Goal: Task Accomplishment & Management: Use online tool/utility

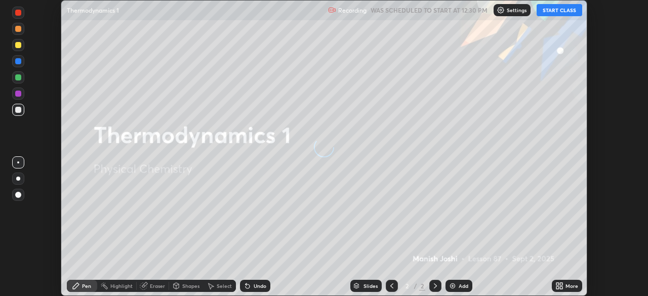
scroll to position [296, 647]
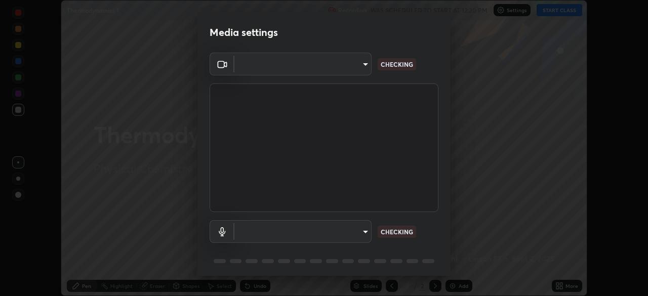
type input "05730faa116fe893cb3bfff37bc48e03cda79a540a9a2906e08a5a6a13fc8772"
click at [361, 231] on body "Erase all Thermodynamics 1 Recording WAS SCHEDULED TO START AT 12:30 PM Setting…" at bounding box center [324, 148] width 648 height 296
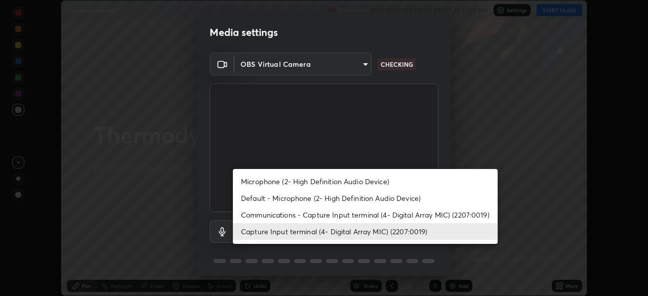
click at [302, 199] on li "Default - Microphone (2- High Definition Audio Device)" at bounding box center [365, 198] width 265 height 17
type input "default"
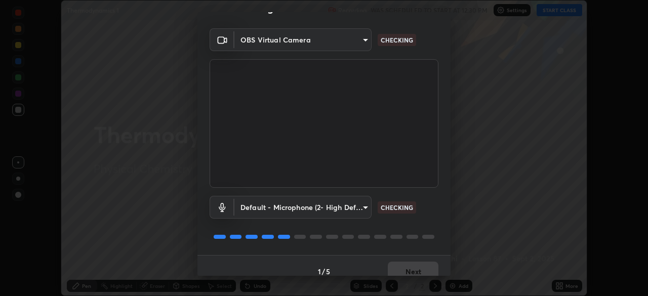
scroll to position [36, 0]
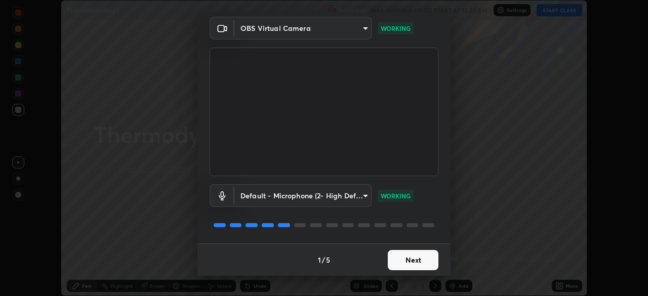
click at [407, 258] on button "Next" at bounding box center [413, 260] width 51 height 20
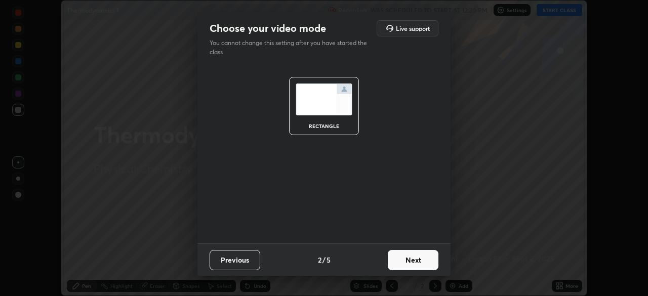
scroll to position [0, 0]
click at [408, 260] on button "Next" at bounding box center [413, 260] width 51 height 20
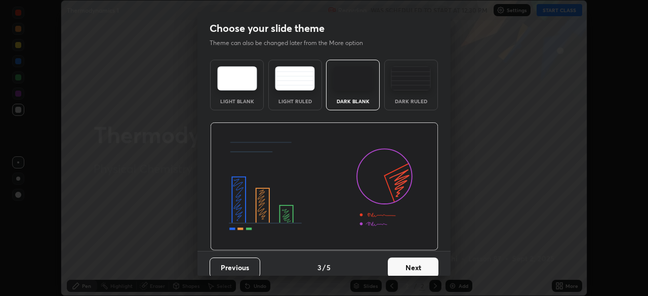
click at [409, 266] on button "Next" at bounding box center [413, 268] width 51 height 20
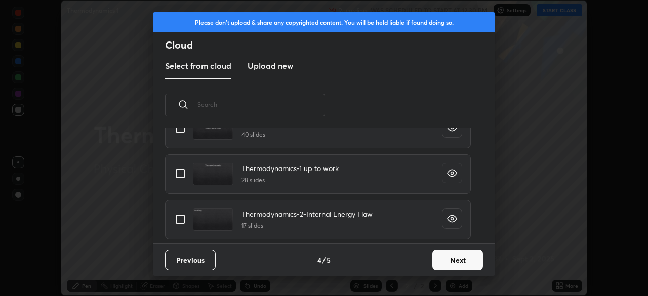
scroll to position [626, 0]
click at [183, 176] on input "grid" at bounding box center [179, 173] width 21 height 21
checkbox input "true"
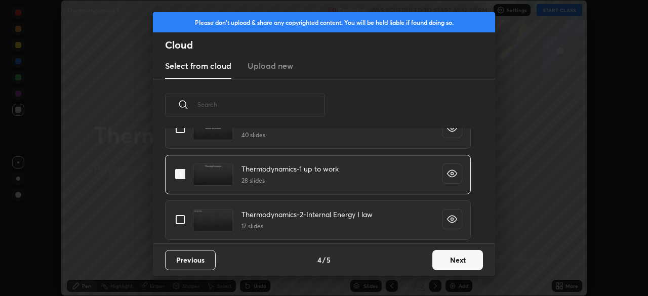
click at [450, 256] on button "Next" at bounding box center [457, 260] width 51 height 20
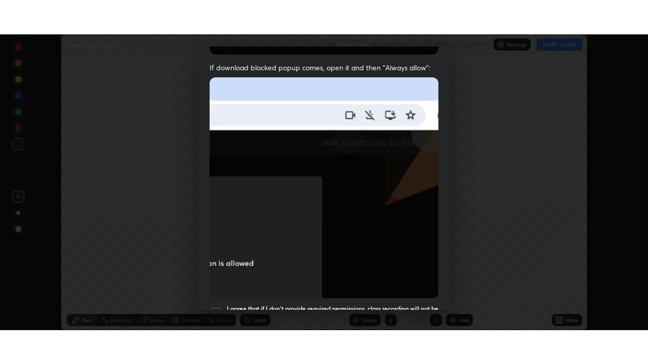
scroll to position [242, 0]
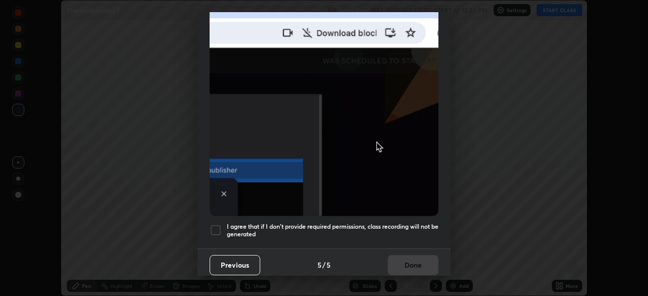
click at [219, 224] on div at bounding box center [215, 230] width 12 height 12
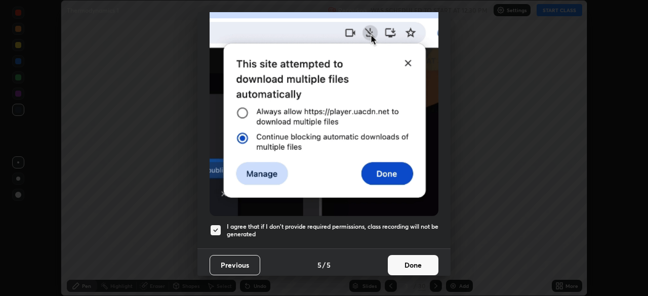
click at [400, 260] on button "Done" at bounding box center [413, 265] width 51 height 20
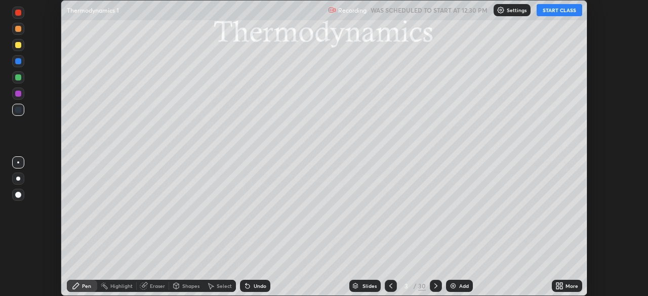
click at [558, 12] on button "START CLASS" at bounding box center [559, 10] width 46 height 12
click at [558, 284] on icon at bounding box center [557, 284] width 3 height 3
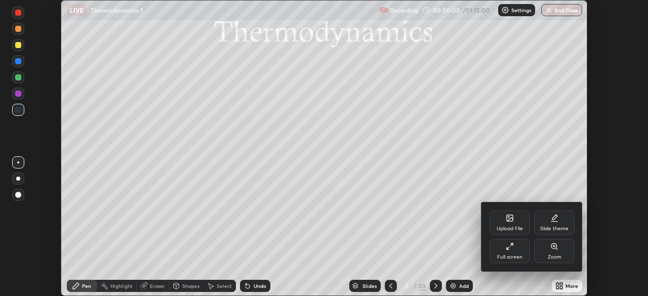
click at [509, 254] on div "Full screen" at bounding box center [509, 256] width 25 height 5
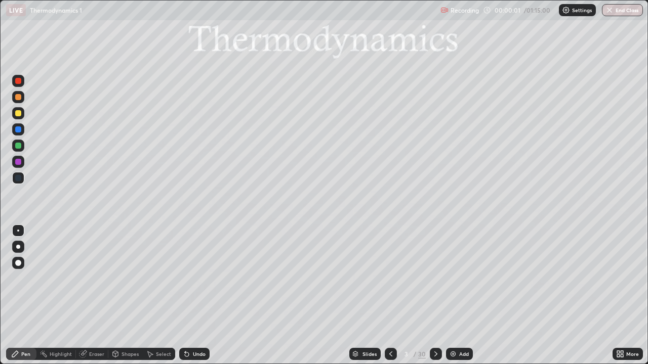
scroll to position [364, 648]
click at [371, 295] on div "Slides" at bounding box center [369, 354] width 14 height 5
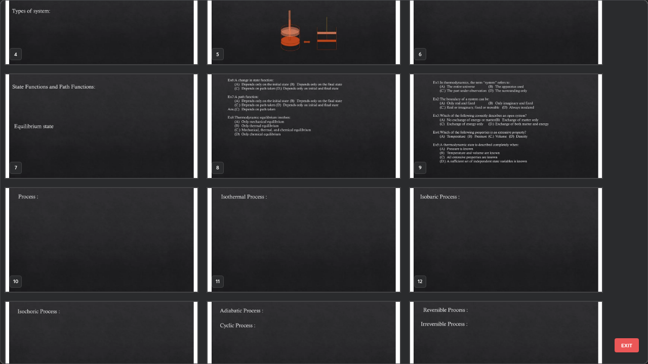
scroll to position [159, 0]
click at [172, 237] on img "grid" at bounding box center [102, 239] width 192 height 104
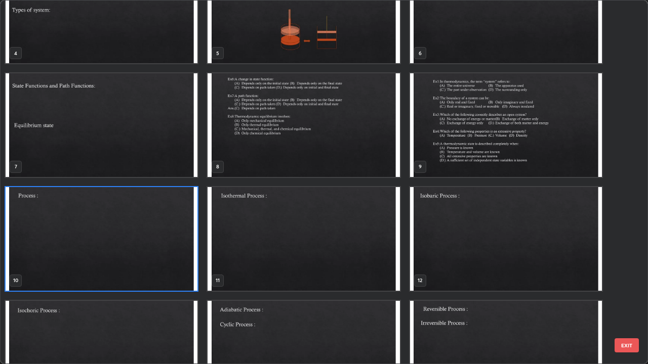
click at [167, 240] on img "grid" at bounding box center [102, 239] width 192 height 104
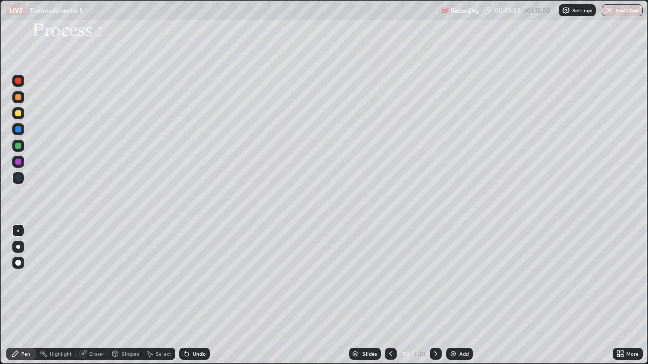
click at [20, 114] on div at bounding box center [18, 113] width 6 height 6
click at [125, 295] on div "Shapes" at bounding box center [125, 354] width 34 height 12
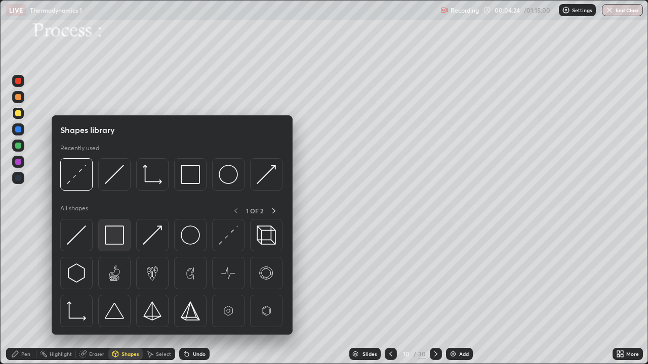
click at [117, 239] on img at bounding box center [114, 235] width 19 height 19
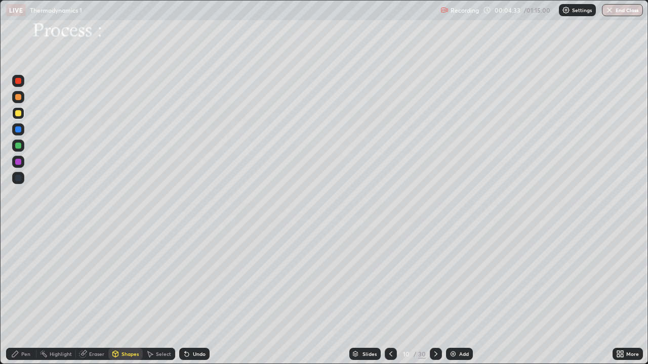
click at [98, 295] on div "Eraser" at bounding box center [96, 354] width 15 height 5
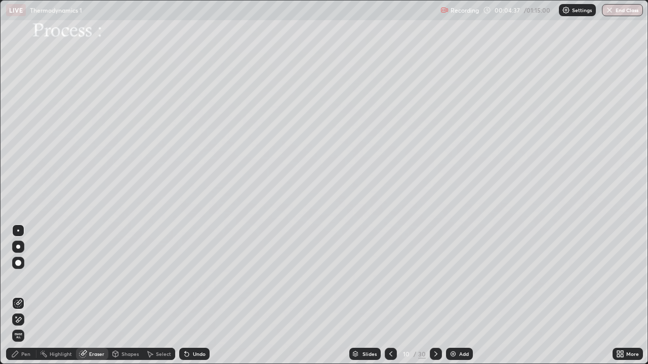
click at [133, 295] on div "Shapes" at bounding box center [129, 354] width 17 height 5
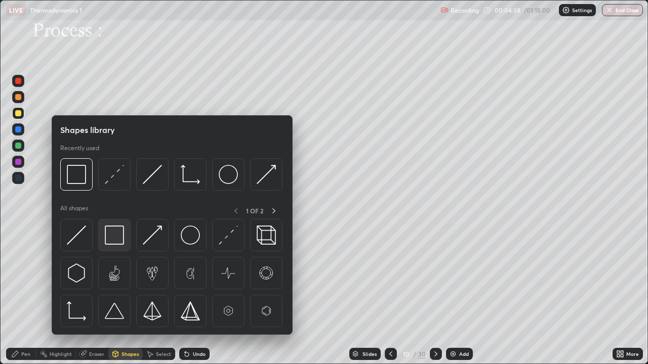
click at [120, 236] on img at bounding box center [114, 235] width 19 height 19
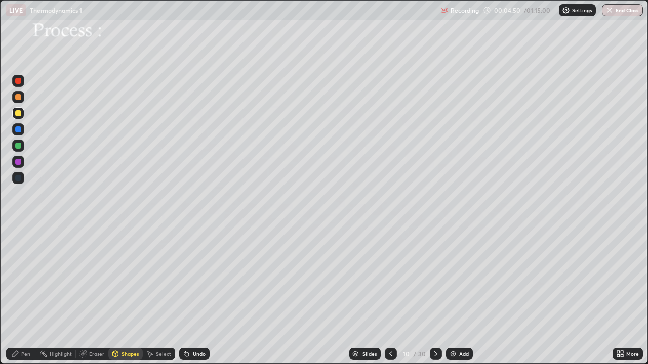
click at [19, 146] on div at bounding box center [18, 146] width 6 height 6
click at [23, 295] on div "Pen" at bounding box center [25, 354] width 9 height 5
click at [21, 131] on div at bounding box center [18, 129] width 6 height 6
click at [94, 295] on div "Eraser" at bounding box center [96, 354] width 15 height 5
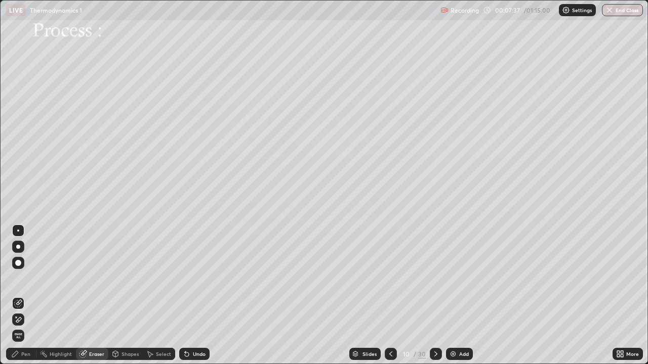
click at [158, 295] on div "Select" at bounding box center [163, 354] width 15 height 5
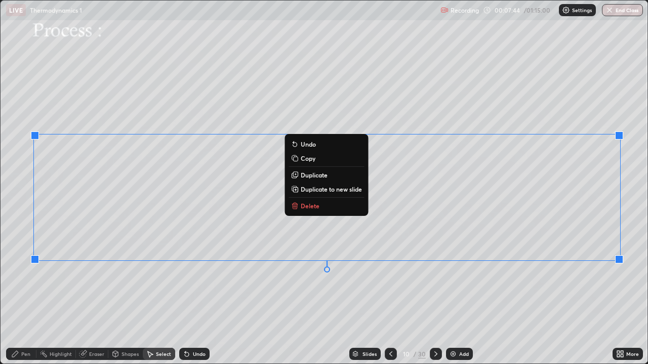
click at [313, 203] on p "Delete" at bounding box center [310, 206] width 19 height 8
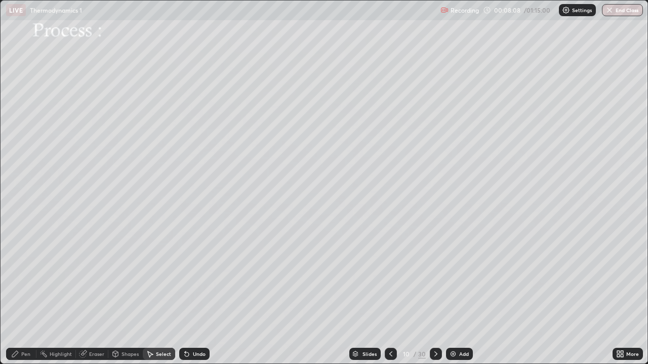
click at [119, 295] on div "Shapes" at bounding box center [125, 354] width 34 height 12
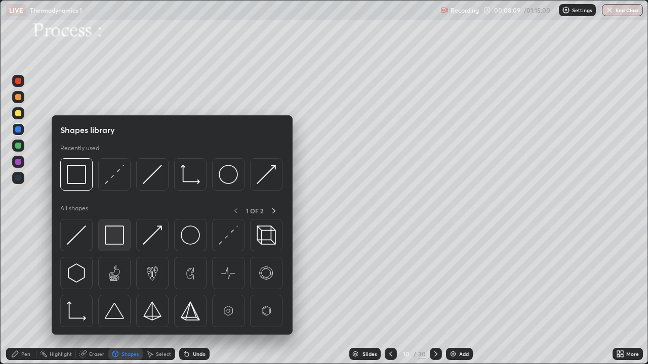
click at [119, 241] on img at bounding box center [114, 235] width 19 height 19
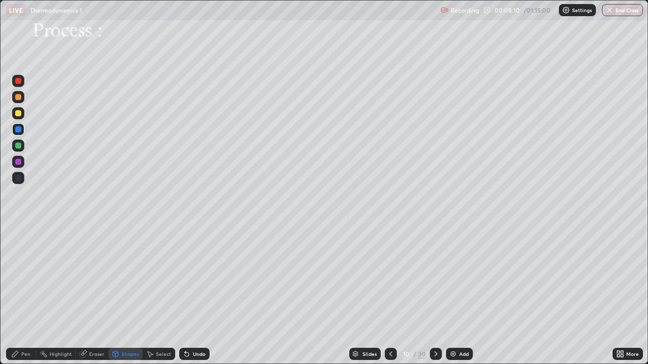
click at [18, 114] on div at bounding box center [18, 113] width 6 height 6
click at [118, 295] on icon at bounding box center [115, 354] width 8 height 8
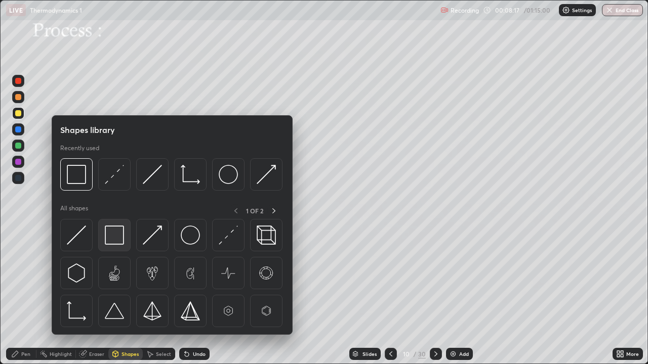
click at [116, 242] on img at bounding box center [114, 235] width 19 height 19
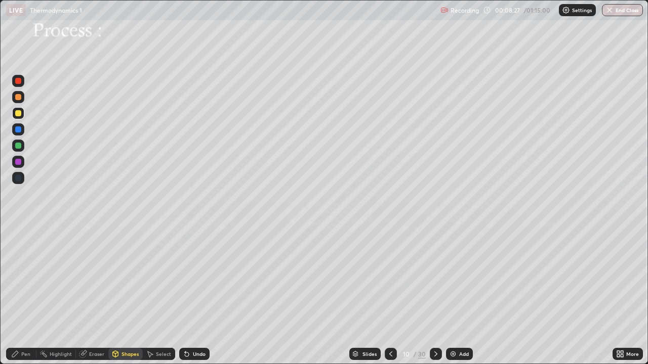
click at [89, 295] on div "Eraser" at bounding box center [96, 354] width 15 height 5
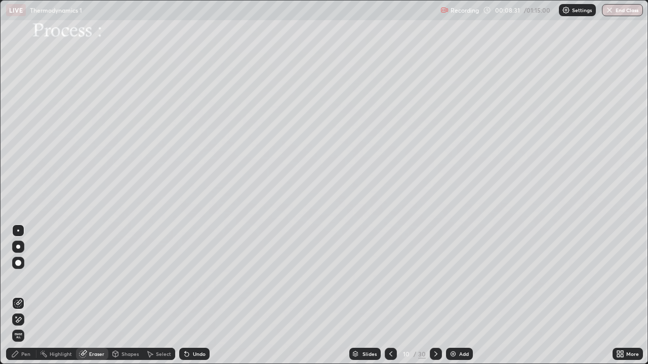
click at [92, 295] on div "Eraser" at bounding box center [96, 354] width 15 height 5
click at [121, 295] on div "Shapes" at bounding box center [129, 354] width 17 height 5
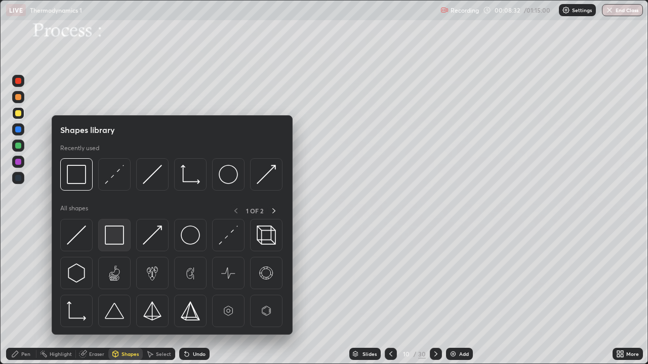
click at [116, 235] on img at bounding box center [114, 235] width 19 height 19
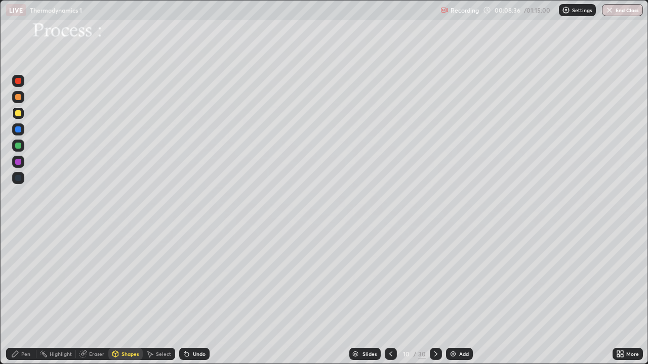
click at [189, 295] on icon at bounding box center [187, 354] width 8 height 8
click at [190, 295] on div "Undo" at bounding box center [194, 354] width 30 height 12
click at [154, 295] on div "Select" at bounding box center [159, 354] width 32 height 12
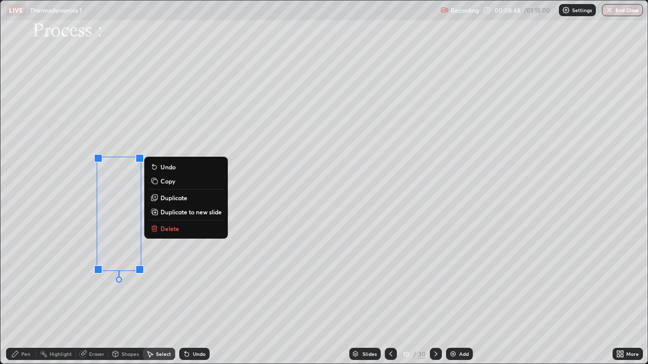
click at [163, 183] on p "Copy" at bounding box center [167, 181] width 15 height 8
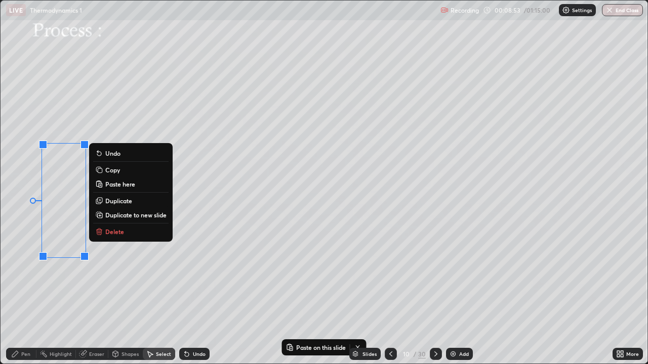
click at [122, 281] on div "0 ° Undo Copy Paste here Duplicate Duplicate to new slide Delete" at bounding box center [324, 182] width 647 height 363
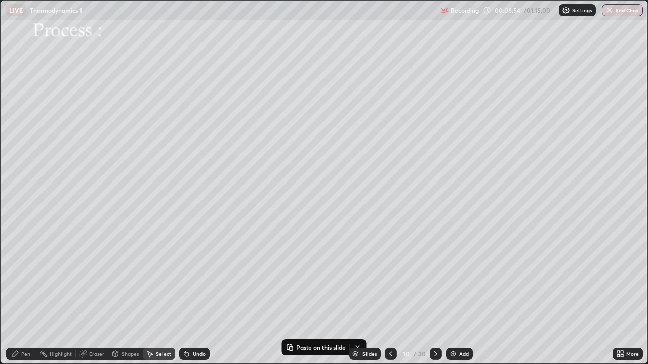
click at [22, 295] on div "Pen" at bounding box center [21, 354] width 30 height 12
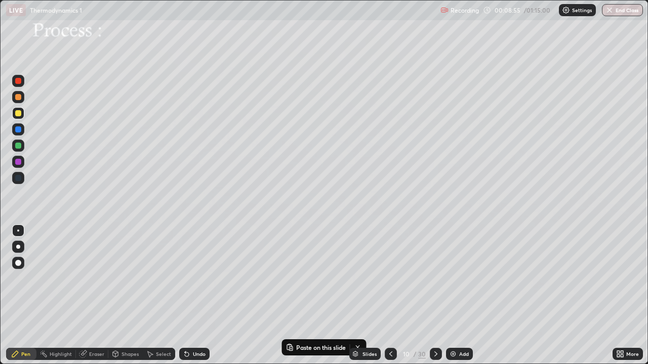
click at [18, 114] on div at bounding box center [18, 113] width 6 height 6
click at [17, 83] on div at bounding box center [18, 81] width 6 height 6
click at [16, 112] on div at bounding box center [18, 113] width 6 height 6
click at [18, 115] on div at bounding box center [18, 113] width 6 height 6
click at [193, 295] on div "Undo" at bounding box center [199, 354] width 13 height 5
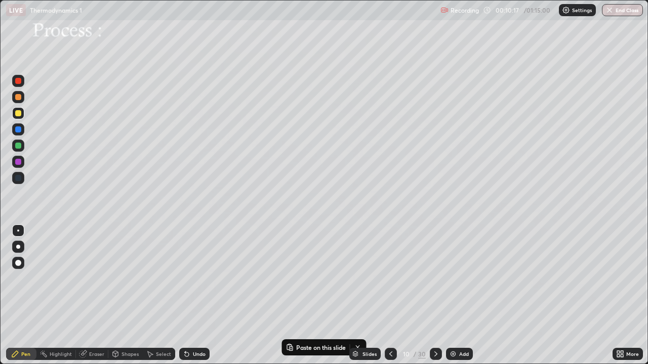
click at [189, 295] on icon at bounding box center [187, 354] width 8 height 8
click at [125, 295] on div "Shapes" at bounding box center [129, 354] width 17 height 5
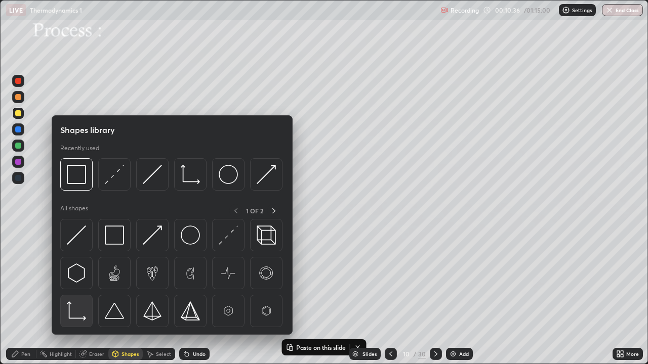
click at [81, 295] on img at bounding box center [76, 311] width 19 height 19
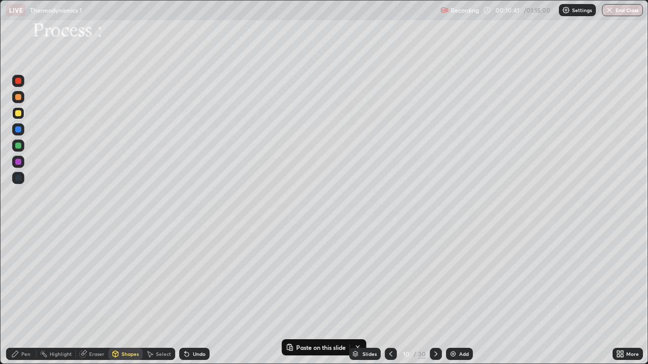
click at [27, 295] on div "Pen" at bounding box center [25, 354] width 9 height 5
click at [130, 295] on div "Shapes" at bounding box center [129, 354] width 17 height 5
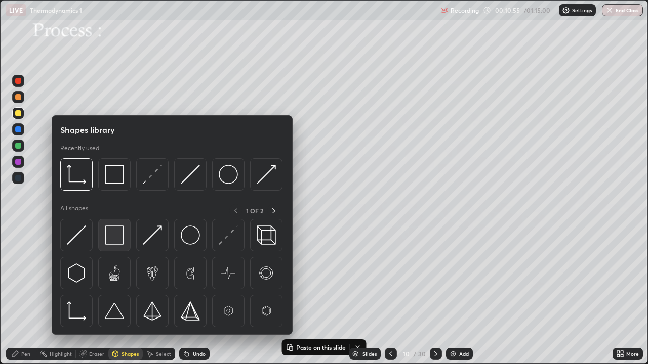
click at [121, 233] on img at bounding box center [114, 235] width 19 height 19
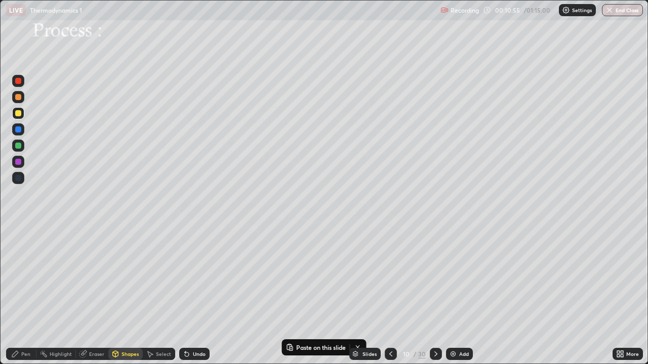
click at [20, 146] on div at bounding box center [18, 146] width 6 height 6
click at [28, 295] on div "Pen" at bounding box center [25, 354] width 9 height 5
click at [134, 295] on div "Shapes" at bounding box center [129, 354] width 17 height 5
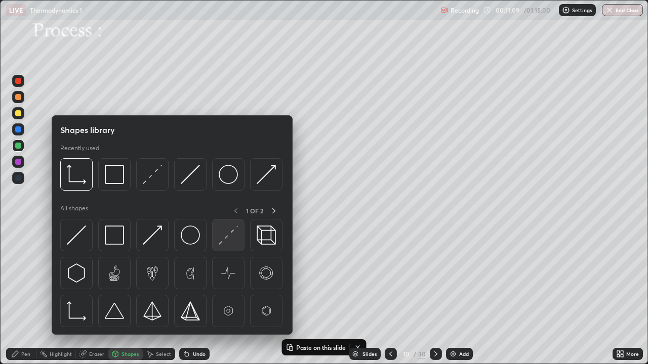
click at [229, 233] on img at bounding box center [228, 235] width 19 height 19
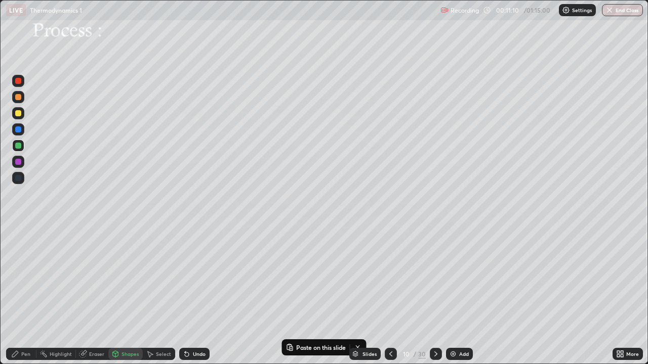
click at [19, 97] on div at bounding box center [18, 97] width 6 height 6
click at [31, 295] on div "Pen" at bounding box center [21, 354] width 30 height 12
click at [452, 295] on img at bounding box center [453, 354] width 8 height 8
click at [391, 295] on icon at bounding box center [392, 354] width 8 height 8
click at [451, 295] on img at bounding box center [452, 354] width 8 height 8
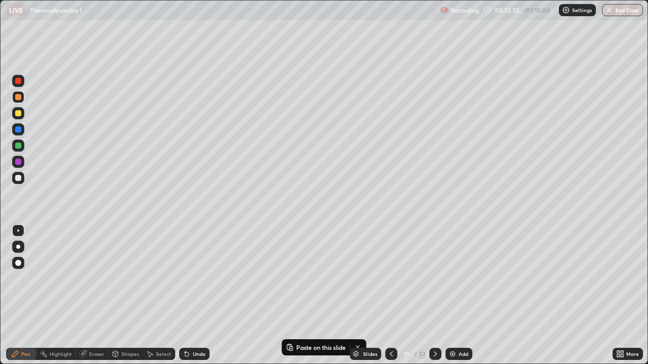
click at [21, 179] on div at bounding box center [18, 178] width 6 height 6
click at [154, 295] on div "Select" at bounding box center [159, 354] width 32 height 12
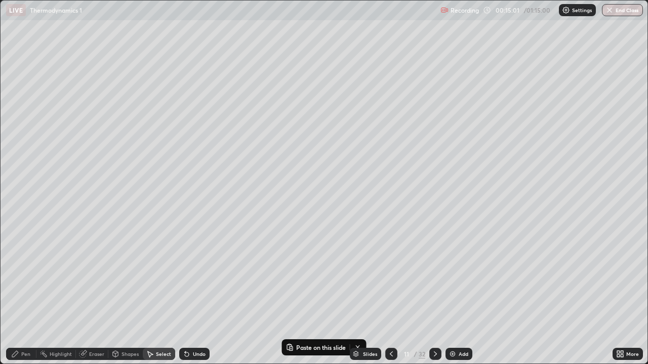
click at [153, 295] on icon at bounding box center [150, 354] width 8 height 8
click at [66, 170] on div "0 ° Undo Copy Paste here Duplicate Duplicate to new slide Delete" at bounding box center [324, 182] width 647 height 363
click at [107, 209] on p "Paste here" at bounding box center [119, 210] width 30 height 8
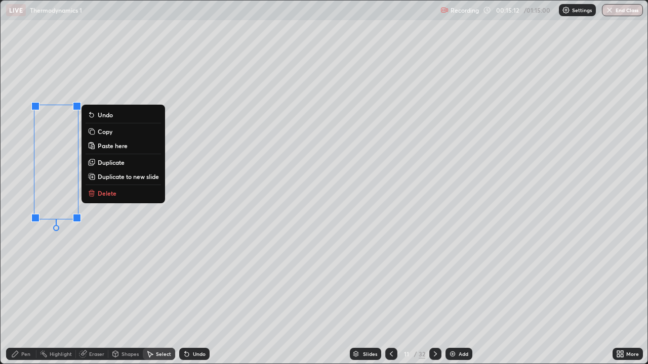
click at [24, 295] on div "Pen" at bounding box center [25, 354] width 9 height 5
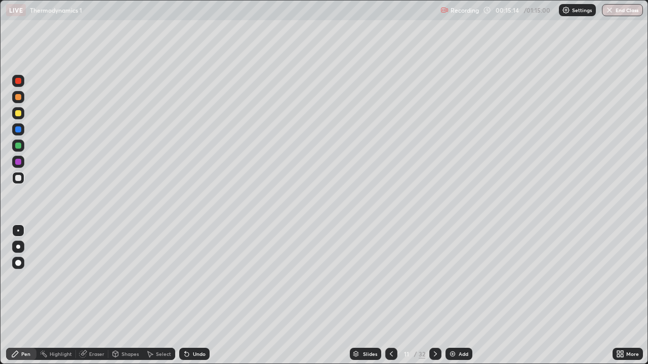
click at [20, 147] on div at bounding box center [18, 146] width 6 height 6
click at [19, 177] on div at bounding box center [18, 178] width 6 height 6
click at [15, 145] on div at bounding box center [18, 146] width 6 height 6
click at [16, 115] on div at bounding box center [18, 113] width 6 height 6
click at [18, 80] on div at bounding box center [18, 81] width 6 height 6
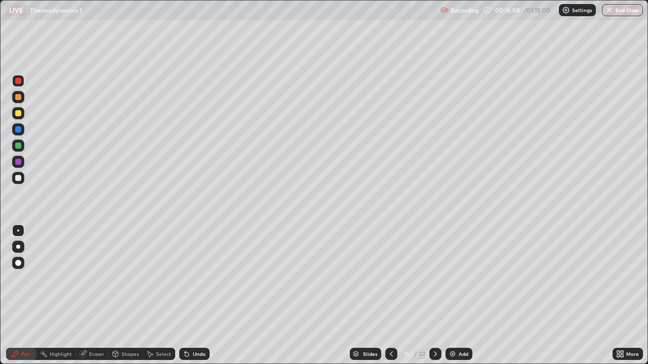
click at [188, 295] on icon at bounding box center [187, 354] width 8 height 8
click at [17, 113] on div at bounding box center [18, 113] width 6 height 6
click at [193, 295] on div "Undo" at bounding box center [199, 354] width 13 height 5
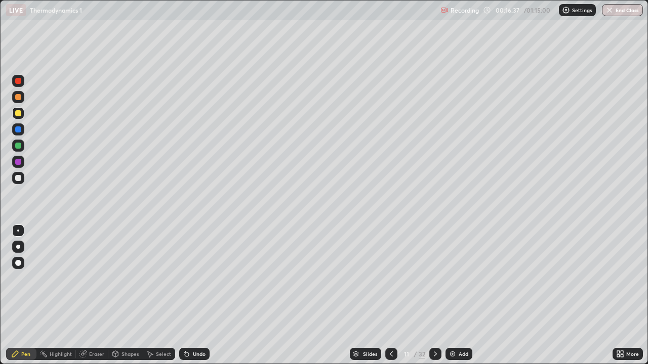
click at [193, 295] on div "Undo" at bounding box center [199, 354] width 13 height 5
click at [155, 295] on div "Select" at bounding box center [159, 354] width 32 height 12
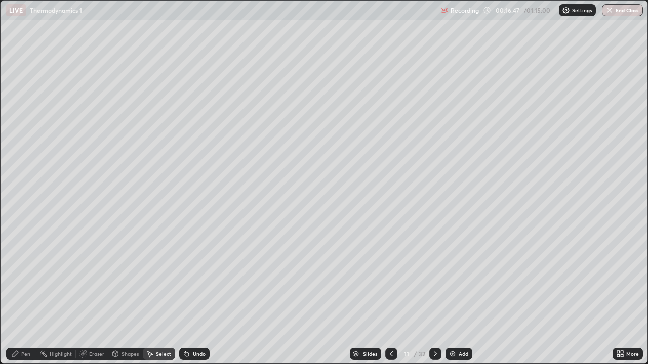
click at [124, 295] on div "Shapes" at bounding box center [129, 354] width 17 height 5
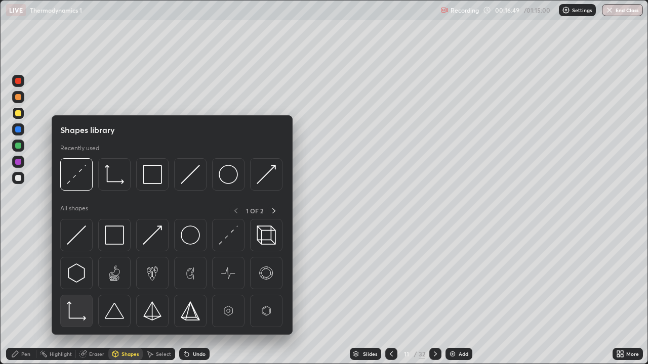
click at [79, 295] on img at bounding box center [76, 311] width 19 height 19
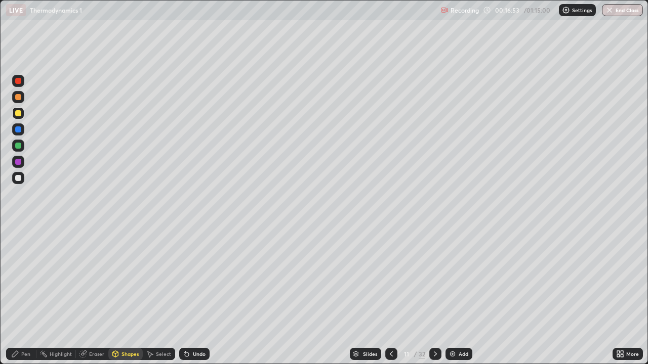
click at [29, 295] on div "Pen" at bounding box center [25, 354] width 9 height 5
click at [125, 295] on div "Shapes" at bounding box center [129, 354] width 17 height 5
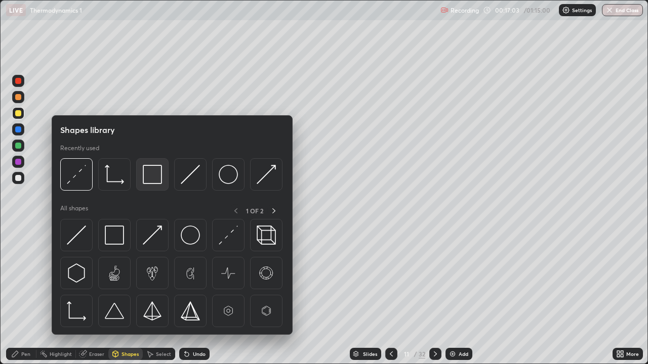
click at [151, 179] on img at bounding box center [152, 174] width 19 height 19
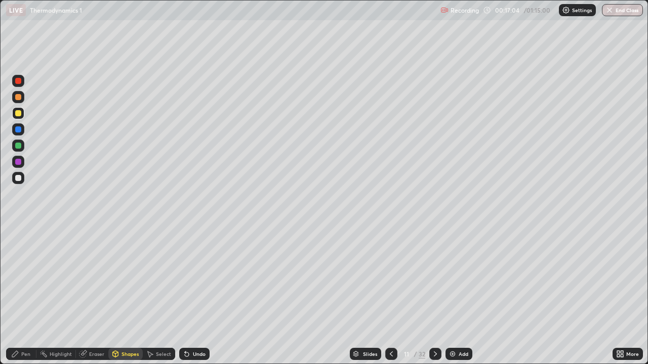
click at [19, 148] on div at bounding box center [18, 146] width 6 height 6
click at [201, 295] on div "Undo" at bounding box center [199, 354] width 13 height 5
click at [197, 295] on div "Undo" at bounding box center [194, 354] width 30 height 12
click at [27, 295] on div "Pen" at bounding box center [21, 354] width 30 height 12
click at [133, 295] on div "Shapes" at bounding box center [129, 354] width 17 height 5
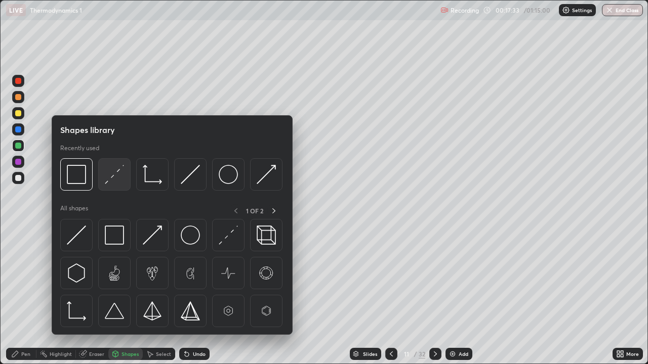
click at [120, 179] on img at bounding box center [114, 174] width 19 height 19
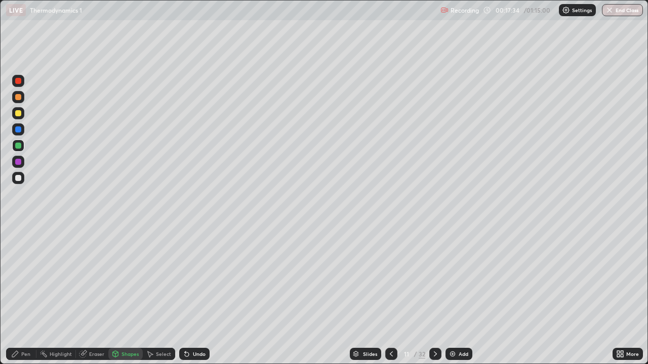
click at [20, 98] on div at bounding box center [18, 97] width 6 height 6
click at [19, 295] on icon at bounding box center [15, 354] width 8 height 8
click at [449, 295] on img at bounding box center [452, 354] width 8 height 8
click at [19, 179] on div at bounding box center [18, 178] width 6 height 6
click at [167, 295] on div "Select" at bounding box center [163, 354] width 15 height 5
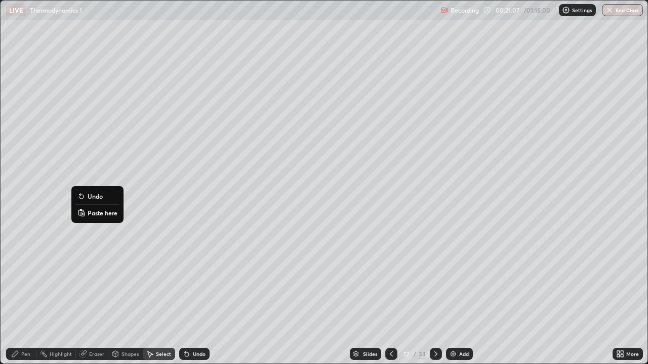
click at [93, 213] on p "Paste here" at bounding box center [103, 213] width 30 height 8
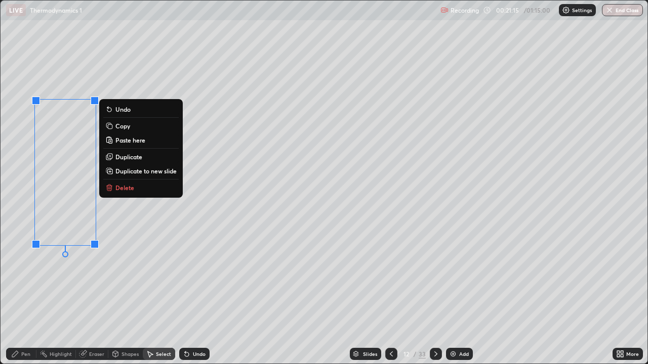
click at [16, 295] on icon at bounding box center [15, 354] width 8 height 8
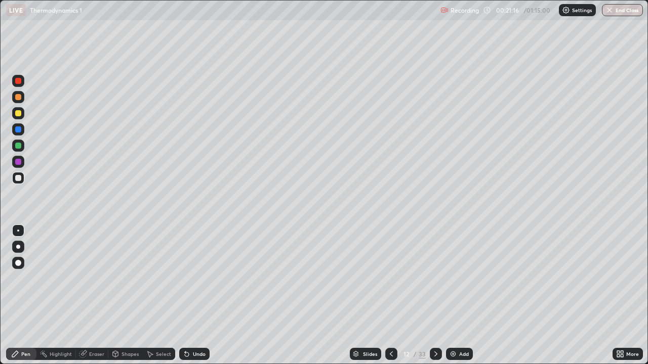
click at [20, 179] on div at bounding box center [18, 178] width 6 height 6
click at [129, 295] on div "Shapes" at bounding box center [129, 354] width 17 height 5
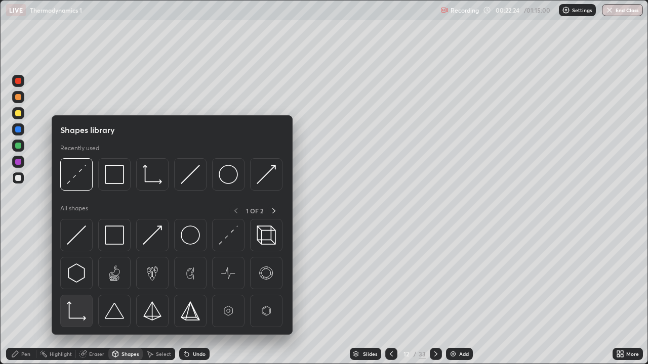
click at [77, 295] on img at bounding box center [76, 311] width 19 height 19
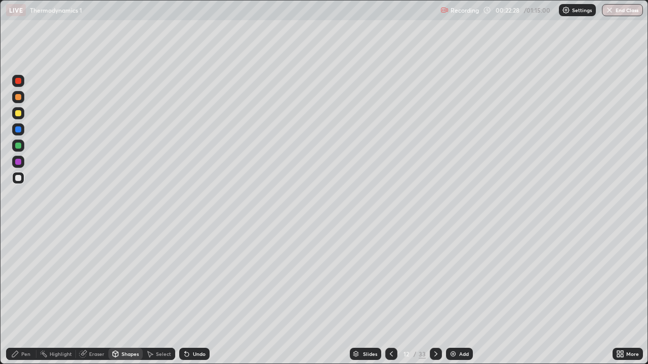
click at [31, 295] on div "Pen" at bounding box center [21, 354] width 30 height 12
click at [19, 146] on div at bounding box center [18, 146] width 6 height 6
click at [164, 295] on div "Select" at bounding box center [163, 354] width 15 height 5
click at [129, 295] on div "Shapes" at bounding box center [129, 354] width 17 height 5
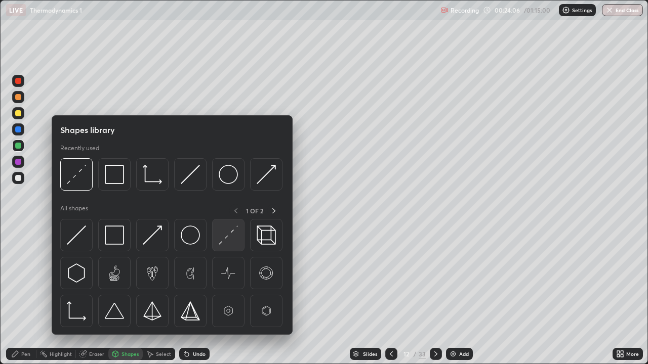
click at [224, 238] on img at bounding box center [228, 235] width 19 height 19
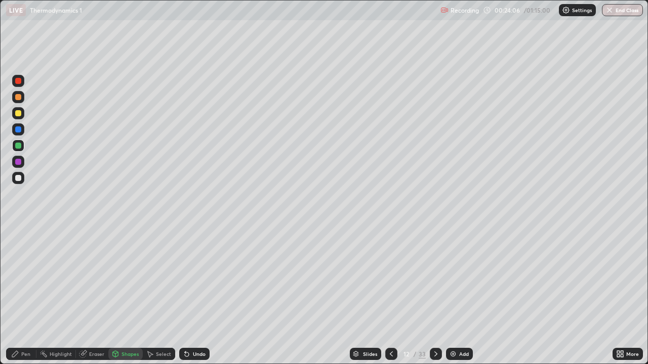
click at [20, 100] on div at bounding box center [18, 97] width 12 height 12
click at [25, 295] on div "Pen" at bounding box center [25, 354] width 9 height 5
click at [19, 114] on div at bounding box center [18, 113] width 6 height 6
click at [201, 295] on div "Undo" at bounding box center [199, 354] width 13 height 5
click at [135, 295] on div "Shapes" at bounding box center [129, 354] width 17 height 5
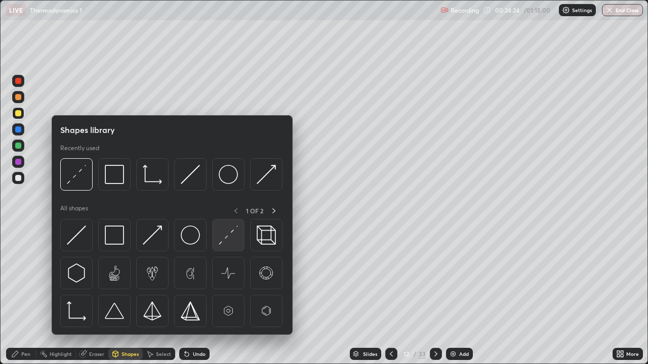
click at [229, 236] on img at bounding box center [228, 235] width 19 height 19
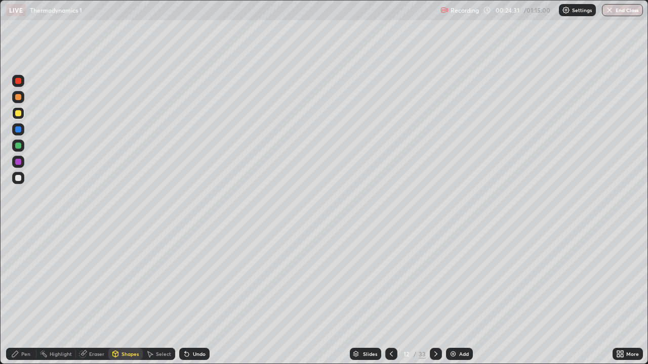
click at [27, 295] on div "Pen" at bounding box center [25, 354] width 9 height 5
click at [435, 295] on icon at bounding box center [435, 354] width 3 height 5
click at [434, 295] on icon at bounding box center [436, 354] width 8 height 8
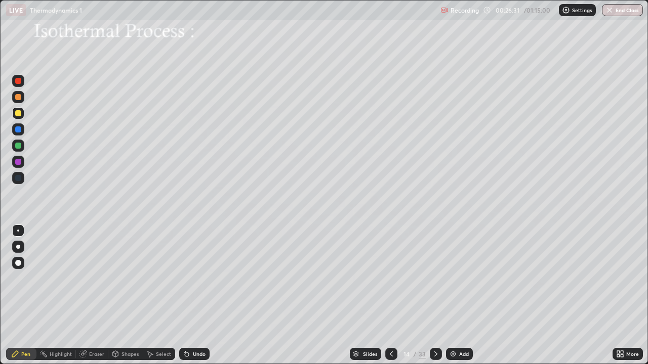
click at [394, 295] on div at bounding box center [391, 354] width 12 height 12
click at [390, 295] on icon at bounding box center [391, 354] width 8 height 8
click at [453, 295] on img at bounding box center [453, 354] width 8 height 8
click at [20, 180] on div at bounding box center [18, 178] width 6 height 6
click at [434, 295] on icon at bounding box center [436, 354] width 8 height 8
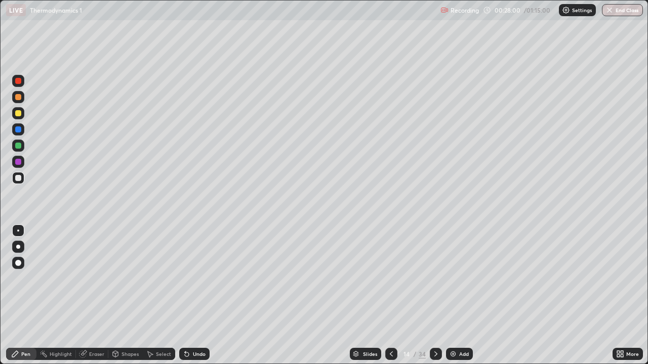
click at [439, 295] on div at bounding box center [436, 354] width 12 height 20
click at [434, 295] on icon at bounding box center [436, 354] width 8 height 8
click at [19, 114] on div at bounding box center [18, 113] width 6 height 6
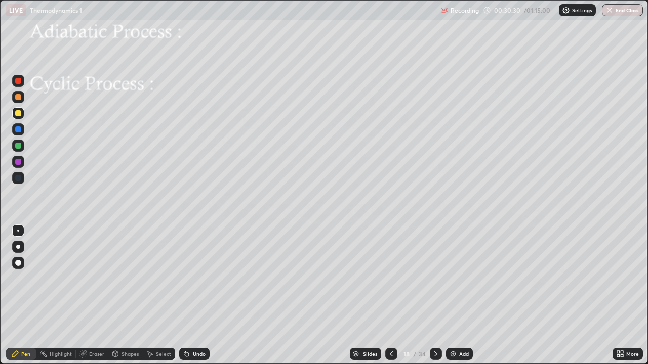
click at [125, 295] on div "Shapes" at bounding box center [129, 354] width 17 height 5
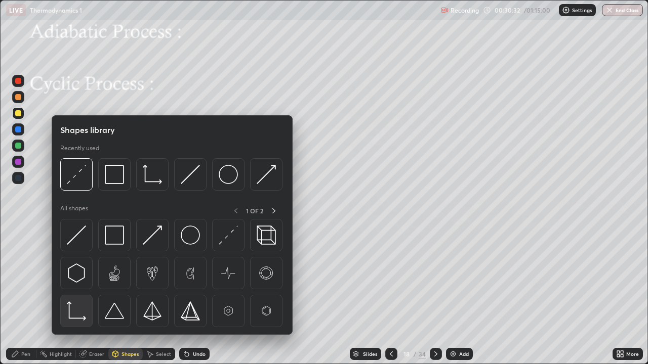
click at [82, 295] on img at bounding box center [76, 311] width 19 height 19
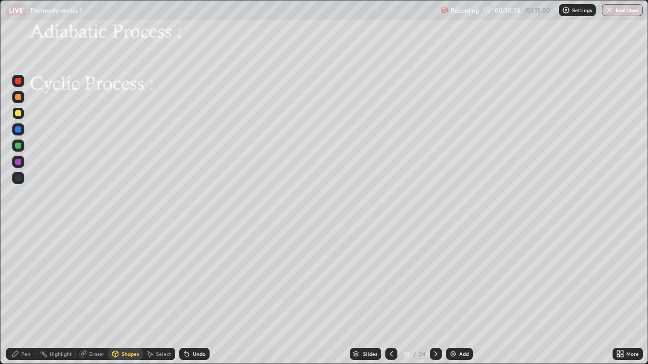
click at [26, 295] on div "Pen" at bounding box center [21, 354] width 30 height 12
click at [190, 295] on div "Undo" at bounding box center [194, 354] width 30 height 12
click at [185, 295] on icon at bounding box center [185, 352] width 1 height 1
click at [193, 295] on div "Undo" at bounding box center [194, 354] width 30 height 12
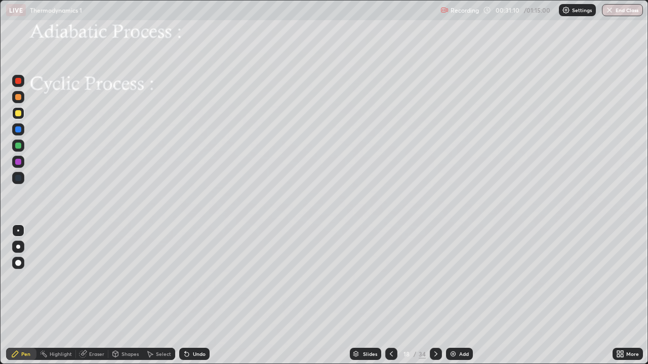
click at [193, 295] on div "Undo" at bounding box center [199, 354] width 13 height 5
click at [190, 295] on div "Undo" at bounding box center [194, 354] width 30 height 12
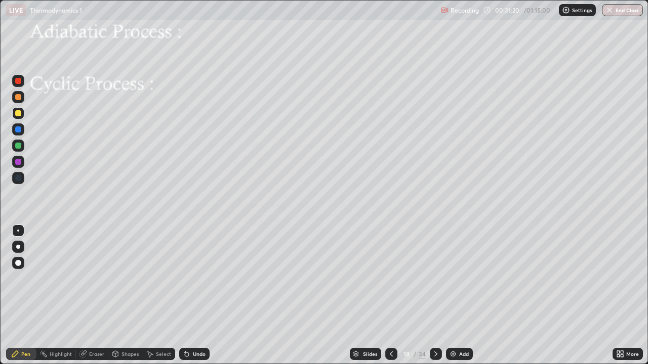
click at [17, 98] on div at bounding box center [18, 97] width 6 height 6
click at [186, 295] on icon at bounding box center [187, 354] width 8 height 8
click at [121, 295] on div "Shapes" at bounding box center [129, 354] width 17 height 5
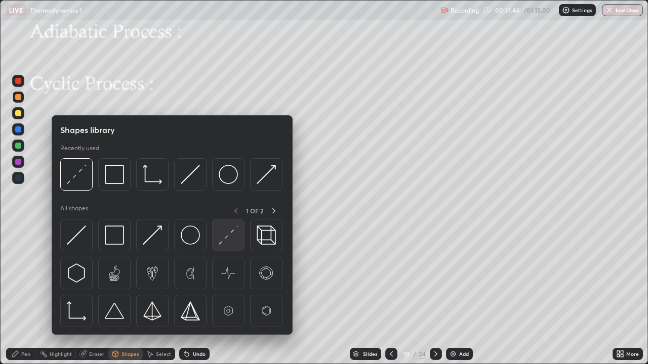
click at [220, 241] on img at bounding box center [228, 235] width 19 height 19
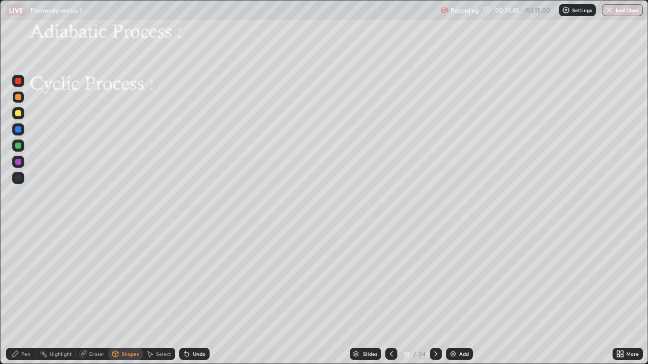
click at [19, 147] on div at bounding box center [18, 146] width 6 height 6
click at [189, 295] on div "Undo" at bounding box center [194, 354] width 30 height 12
click at [25, 295] on div "Pen" at bounding box center [25, 354] width 9 height 5
click at [20, 97] on div at bounding box center [18, 97] width 6 height 6
click at [20, 98] on div at bounding box center [18, 97] width 6 height 6
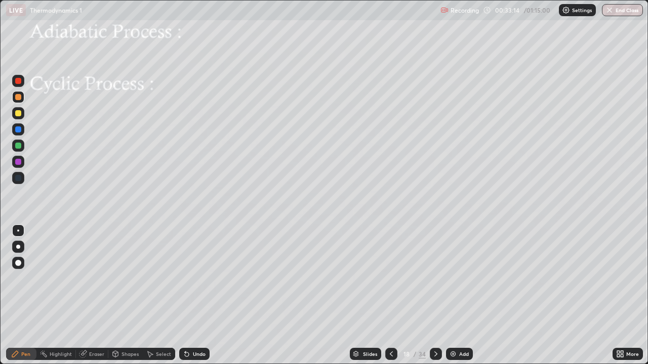
click at [125, 295] on div "Shapes" at bounding box center [129, 354] width 17 height 5
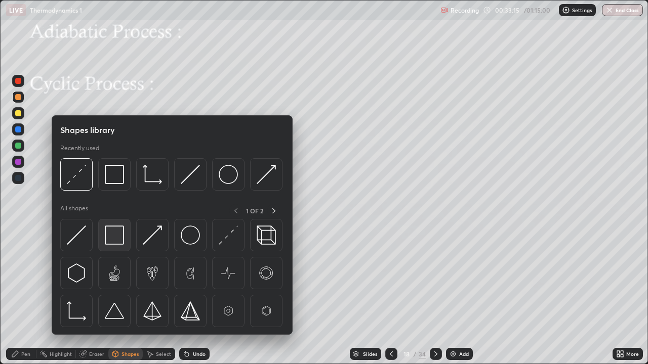
click at [118, 237] on img at bounding box center [114, 235] width 19 height 19
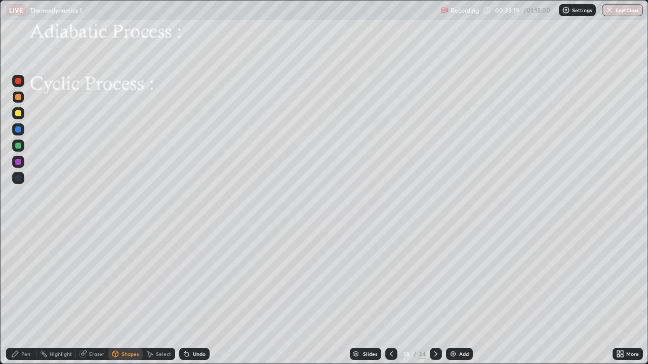
click at [26, 295] on div "Pen" at bounding box center [25, 354] width 9 height 5
click at [123, 295] on div "Shapes" at bounding box center [129, 354] width 17 height 5
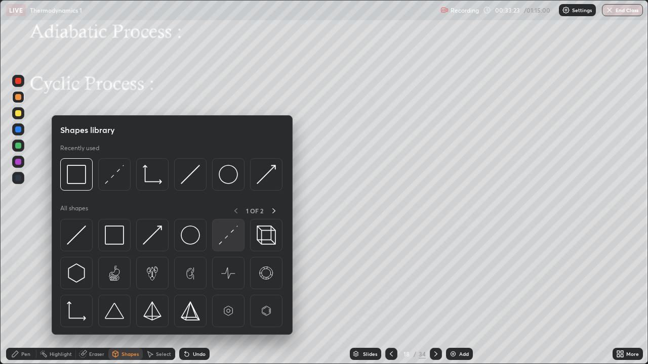
click at [225, 234] on img at bounding box center [228, 235] width 19 height 19
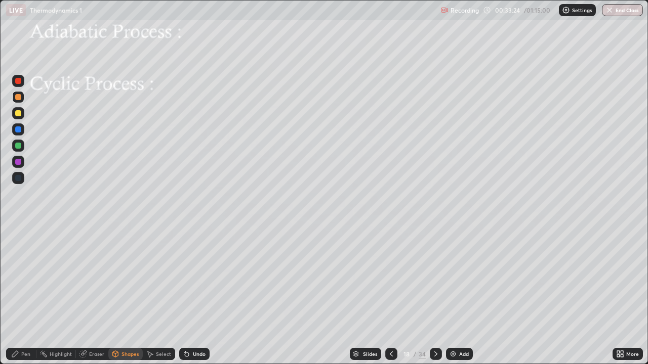
click at [23, 146] on div at bounding box center [18, 146] width 12 height 12
click at [25, 295] on div "Pen" at bounding box center [21, 354] width 30 height 12
click at [191, 295] on div "Undo" at bounding box center [194, 354] width 30 height 12
click at [19, 97] on div at bounding box center [18, 97] width 6 height 6
click at [121, 295] on div "Shapes" at bounding box center [129, 354] width 17 height 5
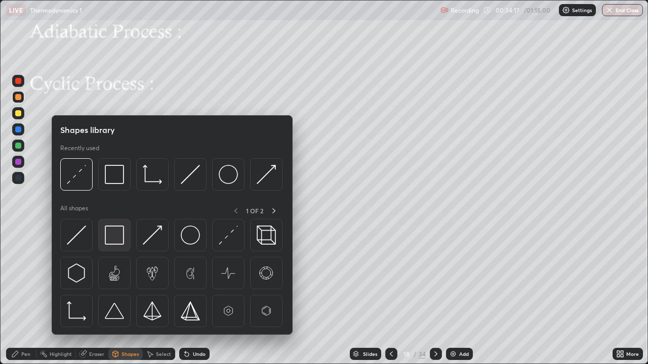
click at [120, 239] on img at bounding box center [114, 235] width 19 height 19
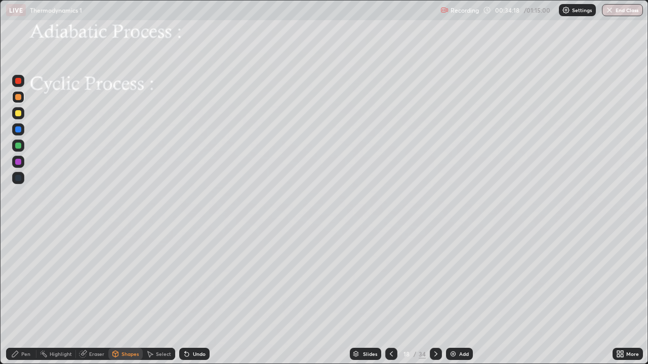
click at [21, 97] on div at bounding box center [18, 97] width 6 height 6
click at [23, 295] on div "Pen" at bounding box center [25, 354] width 9 height 5
click at [98, 295] on div "Eraser" at bounding box center [96, 354] width 15 height 5
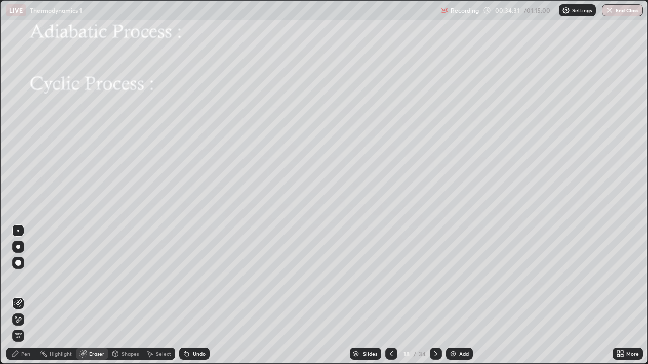
click at [126, 295] on div "Shapes" at bounding box center [129, 354] width 17 height 5
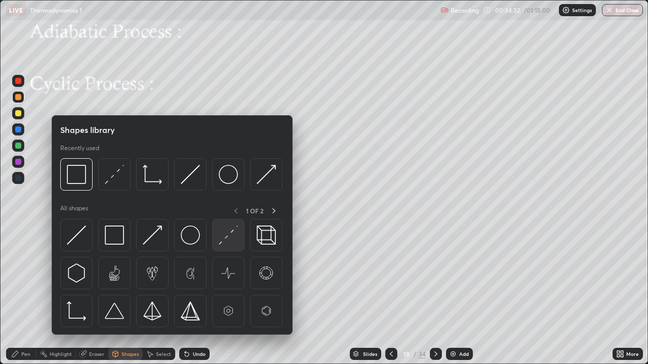
click at [229, 240] on img at bounding box center [228, 235] width 19 height 19
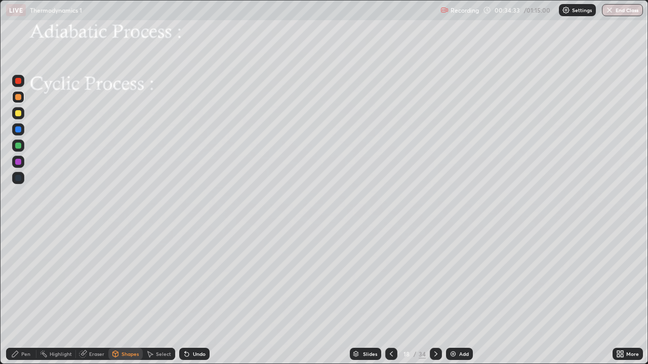
click at [19, 146] on div at bounding box center [18, 146] width 6 height 6
click at [21, 295] on div "Pen" at bounding box center [25, 354] width 9 height 5
click at [20, 97] on div at bounding box center [18, 97] width 6 height 6
click at [118, 295] on icon at bounding box center [115, 354] width 8 height 8
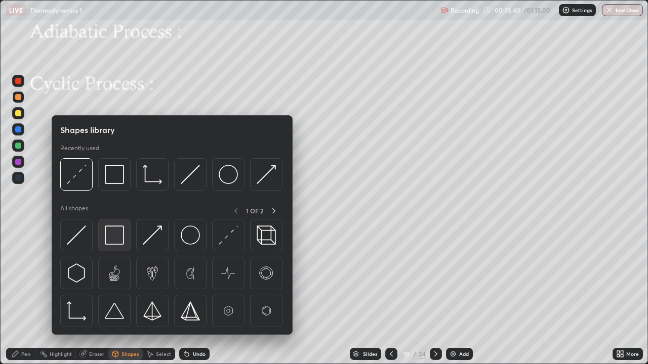
click at [118, 239] on img at bounding box center [114, 235] width 19 height 19
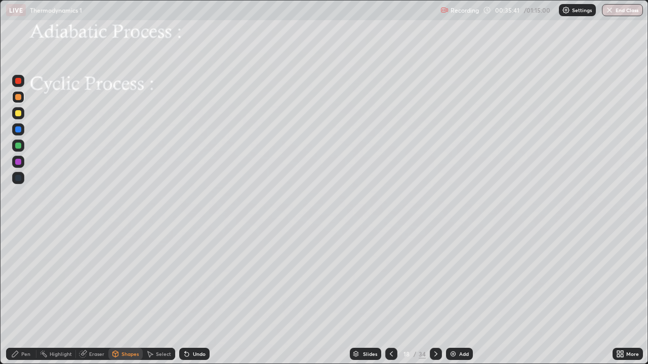
click at [20, 97] on div at bounding box center [18, 97] width 6 height 6
click at [22, 295] on div "Pen" at bounding box center [21, 354] width 30 height 12
click at [115, 295] on icon at bounding box center [116, 354] width 6 height 2
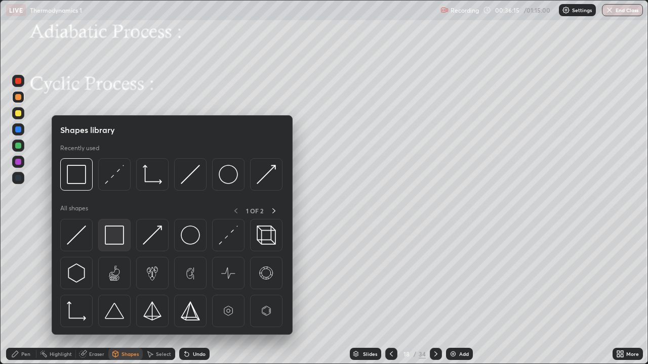
click at [112, 241] on img at bounding box center [114, 235] width 19 height 19
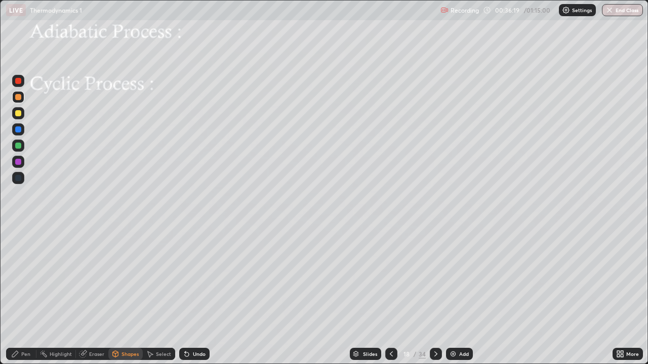
click at [23, 295] on div "Pen" at bounding box center [25, 354] width 9 height 5
click at [435, 295] on icon at bounding box center [436, 354] width 8 height 8
click at [154, 295] on div "Select" at bounding box center [159, 354] width 32 height 12
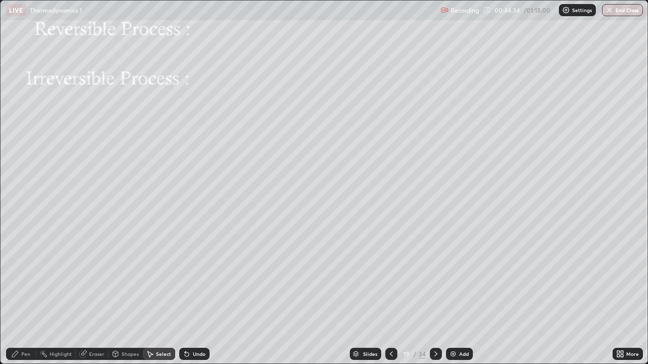
click at [154, 295] on div "Select" at bounding box center [159, 354] width 32 height 12
click at [131, 212] on p "Paste here" at bounding box center [142, 211] width 30 height 8
click at [25, 295] on div "Pen" at bounding box center [25, 354] width 9 height 5
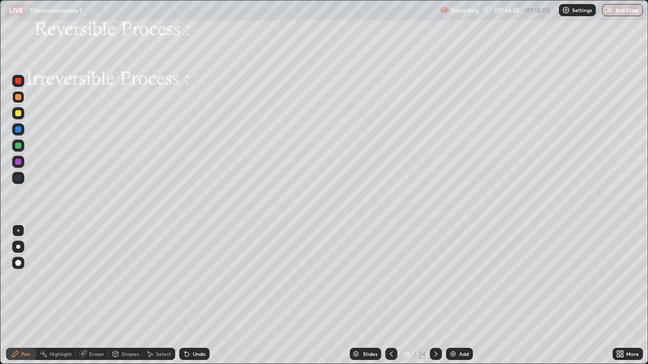
click at [18, 114] on div at bounding box center [18, 113] width 6 height 6
click at [14, 269] on div at bounding box center [18, 263] width 12 height 16
click at [18, 231] on div at bounding box center [18, 231] width 2 height 2
click at [156, 295] on div "Select" at bounding box center [163, 354] width 15 height 5
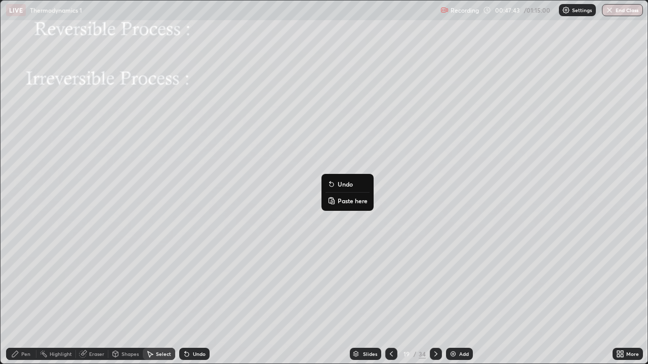
click at [337, 201] on p "Paste here" at bounding box center [352, 201] width 30 height 8
click at [26, 295] on div "Pen" at bounding box center [25, 354] width 9 height 5
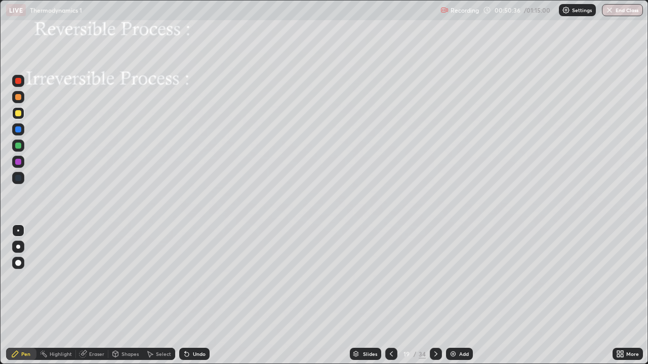
click at [434, 295] on icon at bounding box center [435, 354] width 3 height 5
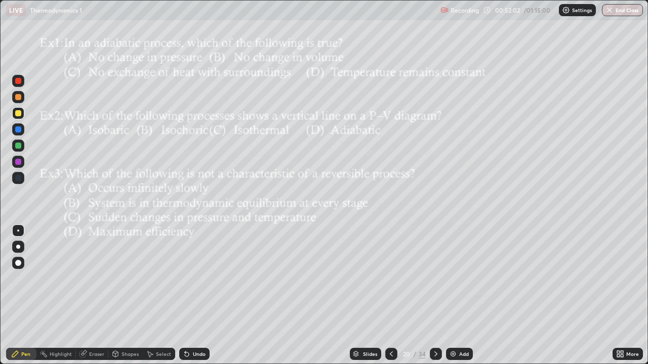
click at [435, 295] on icon at bounding box center [436, 354] width 8 height 8
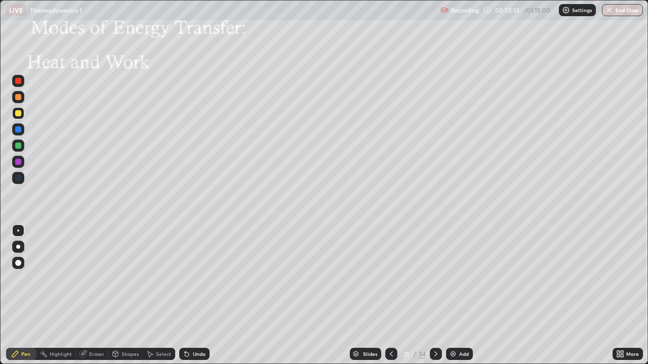
click at [154, 295] on div "Select" at bounding box center [159, 354] width 32 height 12
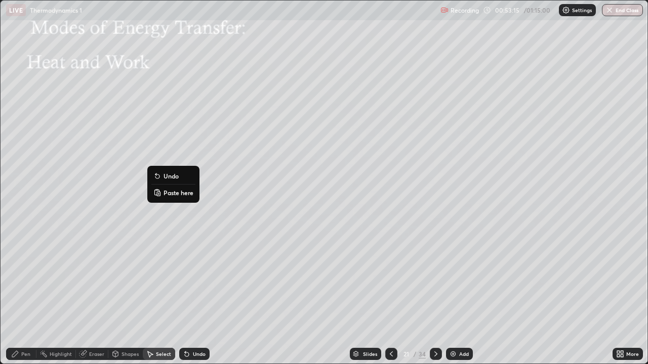
click at [172, 191] on p "Paste here" at bounding box center [178, 193] width 30 height 8
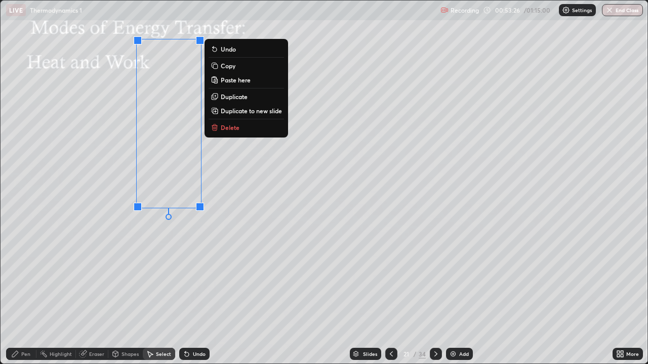
click at [245, 245] on div "0 ° Undo Copy Paste here Duplicate Duplicate to new slide Delete" at bounding box center [324, 182] width 647 height 363
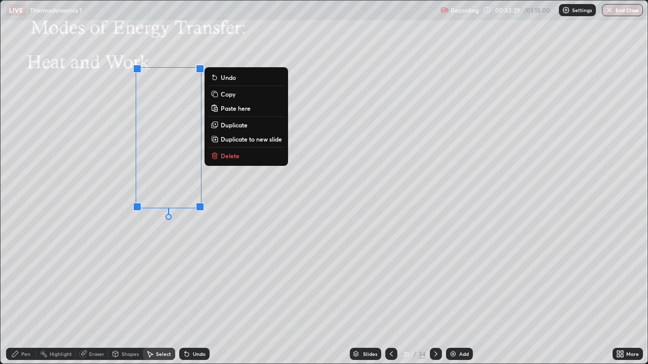
click at [191, 295] on div "Undo" at bounding box center [194, 354] width 30 height 12
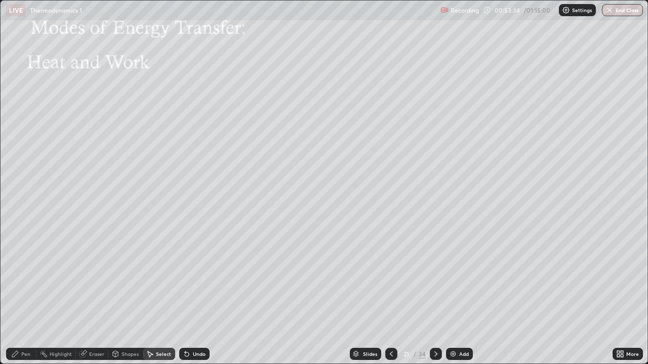
click at [21, 295] on div "Pen" at bounding box center [21, 354] width 30 height 12
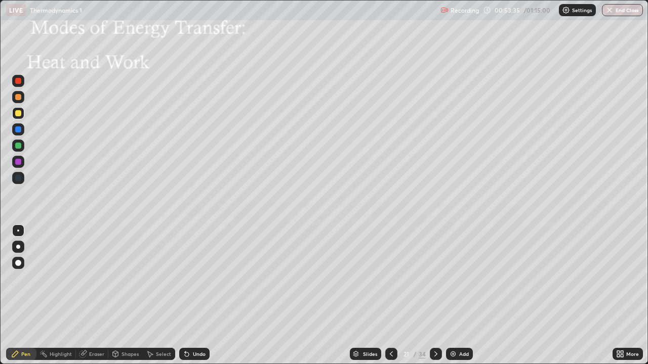
click at [120, 295] on div "Shapes" at bounding box center [125, 354] width 34 height 12
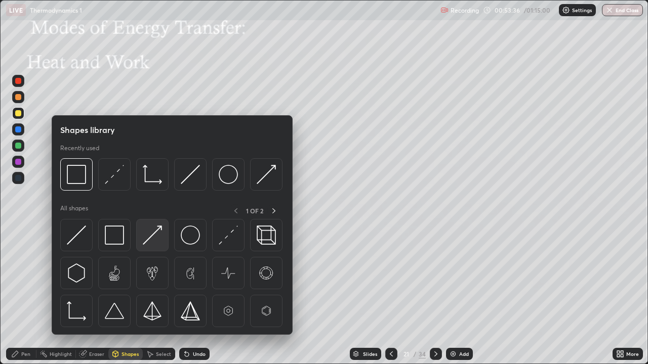
click at [150, 240] on img at bounding box center [152, 235] width 19 height 19
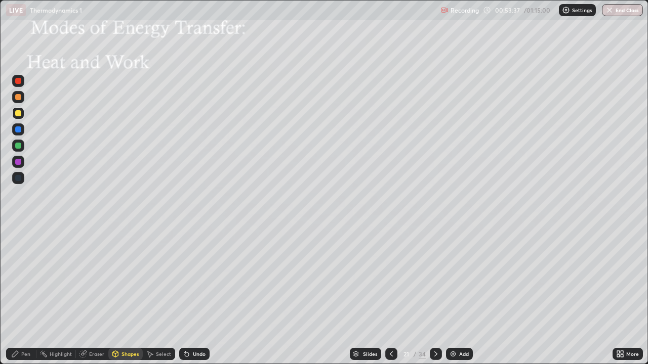
click at [18, 98] on div at bounding box center [18, 97] width 6 height 6
click at [17, 145] on div at bounding box center [18, 146] width 6 height 6
click at [15, 146] on div at bounding box center [18, 146] width 6 height 6
click at [187, 295] on icon at bounding box center [187, 355] width 4 height 4
click at [24, 295] on div "Pen" at bounding box center [21, 354] width 30 height 12
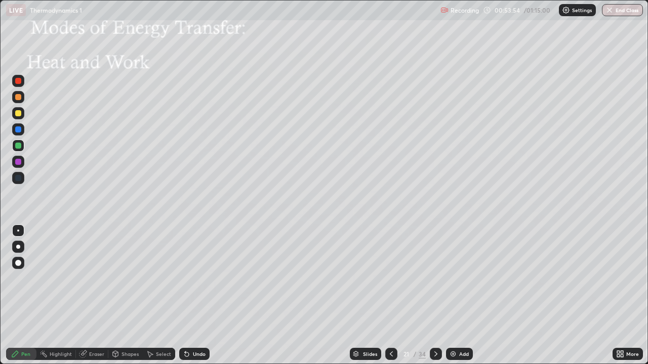
click at [19, 147] on div at bounding box center [18, 146] width 6 height 6
click at [18, 97] on div at bounding box center [18, 97] width 6 height 6
click at [118, 295] on icon at bounding box center [115, 354] width 8 height 8
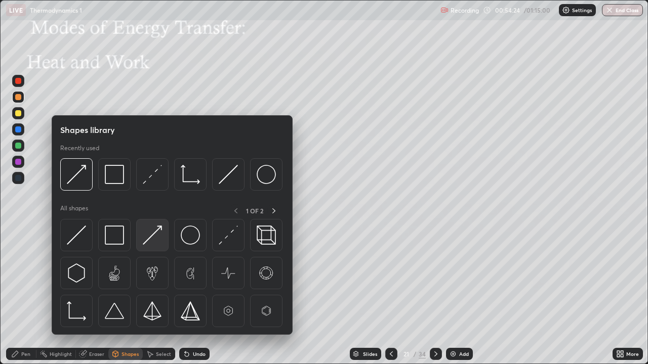
click at [147, 241] on img at bounding box center [152, 235] width 19 height 19
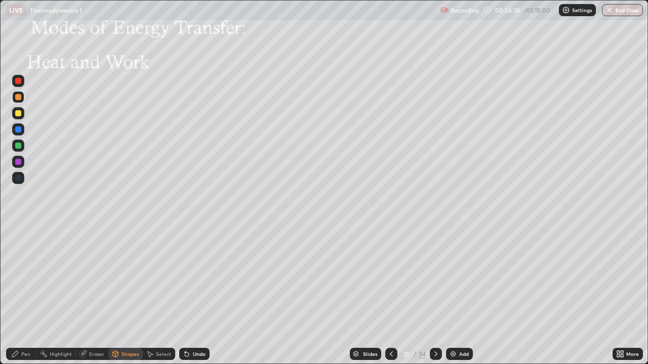
click at [25, 295] on div "Pen" at bounding box center [25, 354] width 9 height 5
click at [20, 114] on div at bounding box center [18, 113] width 6 height 6
click at [19, 146] on div at bounding box center [18, 146] width 6 height 6
click at [18, 96] on div at bounding box center [18, 97] width 6 height 6
click at [19, 114] on div at bounding box center [18, 113] width 6 height 6
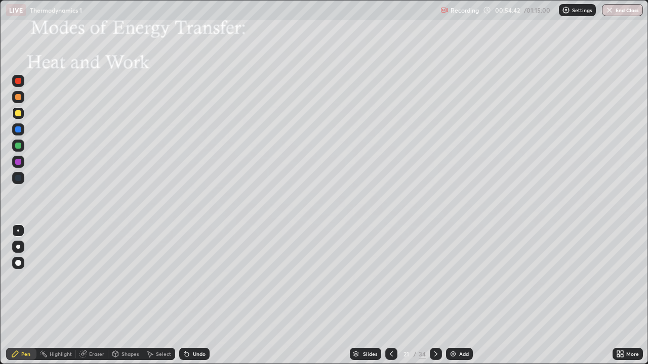
click at [197, 295] on div "Undo" at bounding box center [199, 354] width 13 height 5
click at [185, 295] on icon at bounding box center [187, 355] width 4 height 4
click at [128, 295] on div "Shapes" at bounding box center [129, 354] width 17 height 5
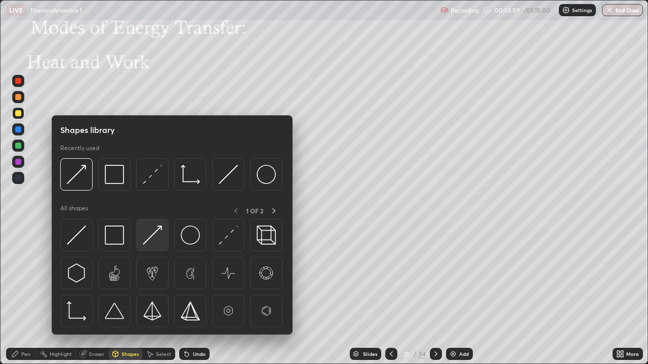
click at [153, 237] on img at bounding box center [152, 235] width 19 height 19
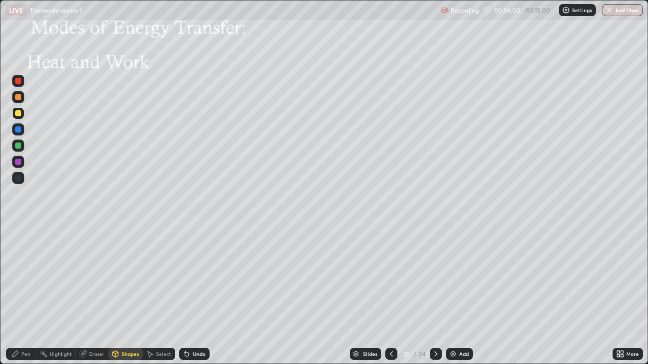
click at [19, 146] on div at bounding box center [18, 146] width 6 height 6
click at [24, 295] on div "Pen" at bounding box center [25, 354] width 9 height 5
click at [19, 97] on div at bounding box center [18, 97] width 6 height 6
click at [190, 295] on div "Undo" at bounding box center [194, 354] width 30 height 12
click at [122, 295] on div "Shapes" at bounding box center [129, 354] width 17 height 5
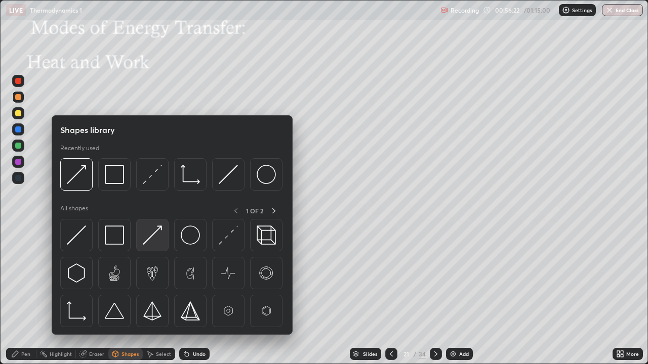
click at [151, 237] on img at bounding box center [152, 235] width 19 height 19
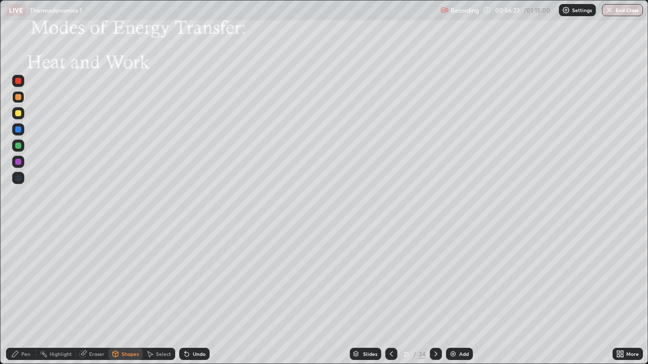
click at [21, 98] on div at bounding box center [18, 97] width 6 height 6
click at [25, 295] on div "Pen" at bounding box center [21, 354] width 30 height 12
click at [20, 97] on div at bounding box center [18, 97] width 6 height 6
click at [21, 146] on div at bounding box center [18, 146] width 6 height 6
click at [20, 97] on div at bounding box center [18, 97] width 6 height 6
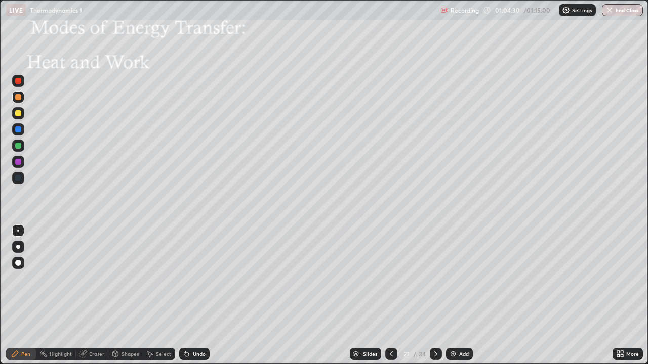
click at [434, 295] on icon at bounding box center [436, 354] width 8 height 8
click at [390, 295] on icon at bounding box center [391, 354] width 8 height 8
click at [451, 295] on img at bounding box center [453, 354] width 8 height 8
click at [20, 179] on div at bounding box center [18, 178] width 6 height 6
click at [21, 111] on div at bounding box center [18, 113] width 12 height 12
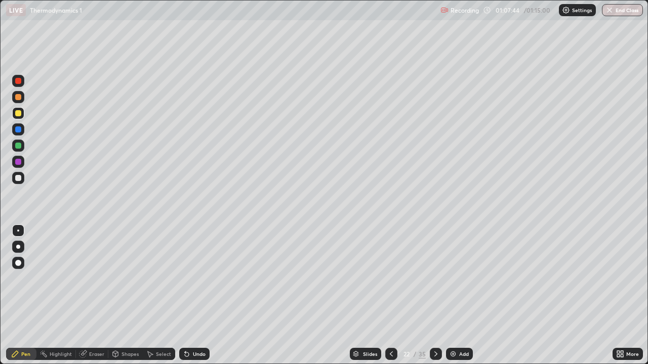
click at [395, 295] on div at bounding box center [391, 354] width 12 height 20
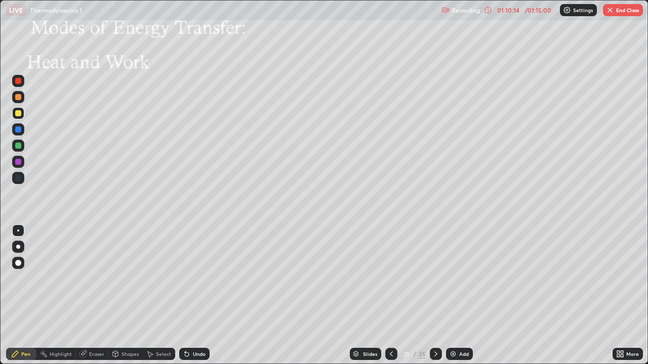
click at [7, 225] on div "Erase all" at bounding box center [18, 182] width 24 height 324
click at [618, 11] on button "End Class" at bounding box center [623, 10] width 40 height 12
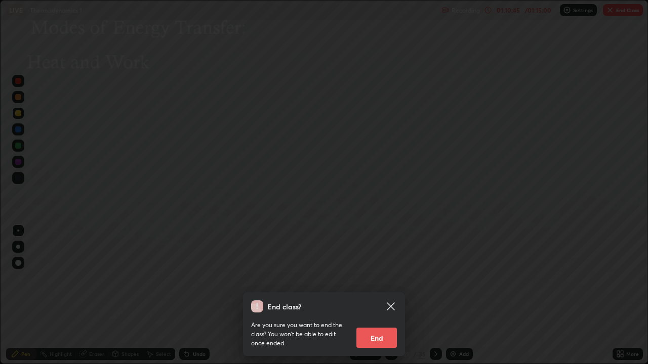
click at [386, 295] on button "End" at bounding box center [376, 338] width 40 height 20
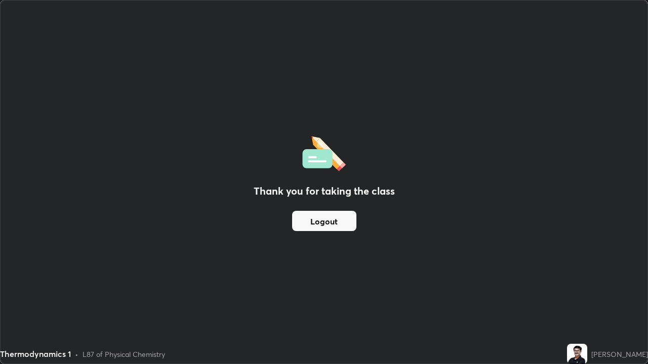
click at [331, 223] on button "Logout" at bounding box center [324, 221] width 64 height 20
